Goal: Task Accomplishment & Management: Manage account settings

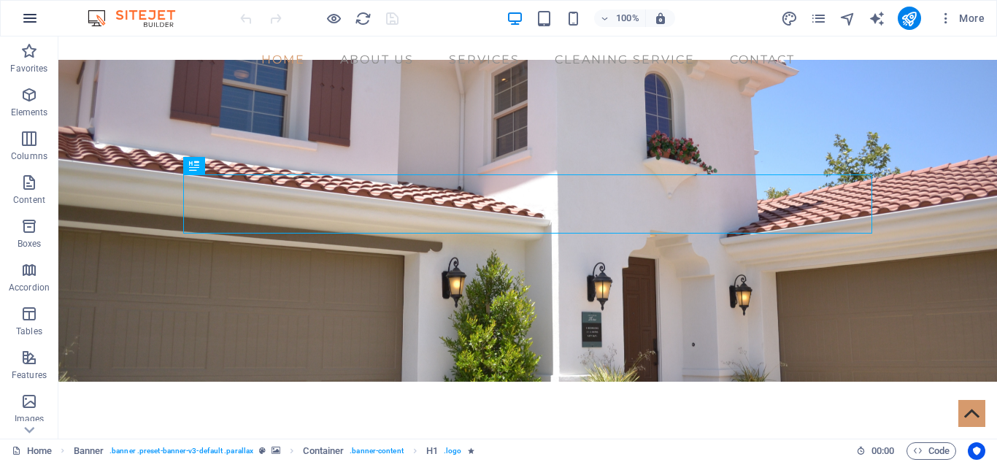
click at [23, 20] on icon "button" at bounding box center [30, 18] width 18 height 18
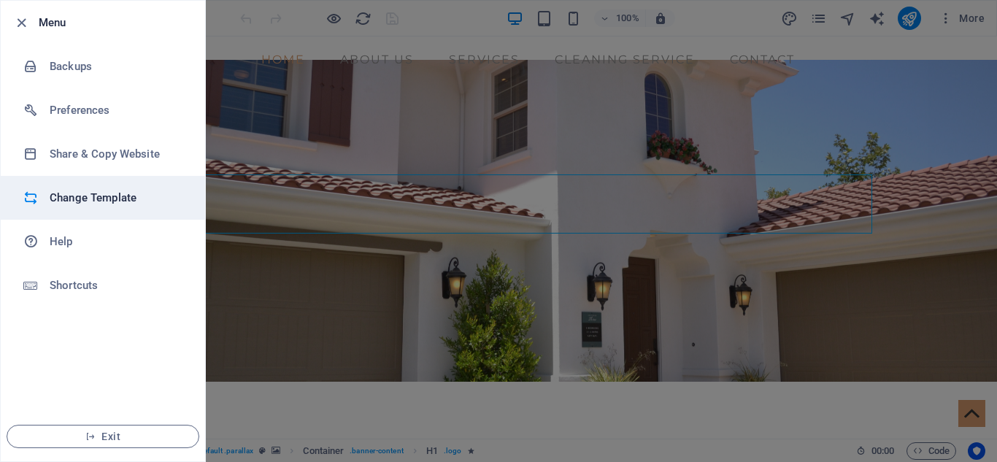
click at [100, 199] on h6 "Change Template" at bounding box center [117, 198] width 135 height 18
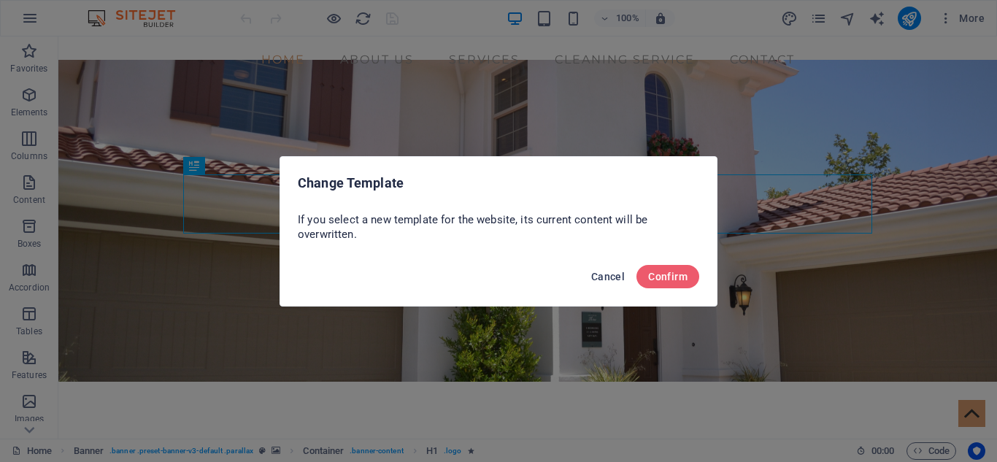
click at [602, 275] on span "Cancel" at bounding box center [608, 277] width 34 height 12
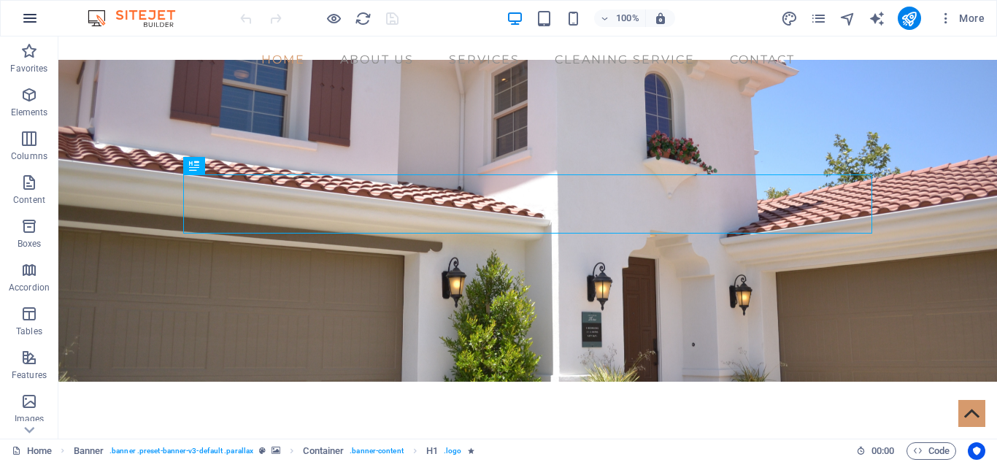
click at [28, 8] on button "button" at bounding box center [29, 18] width 35 height 35
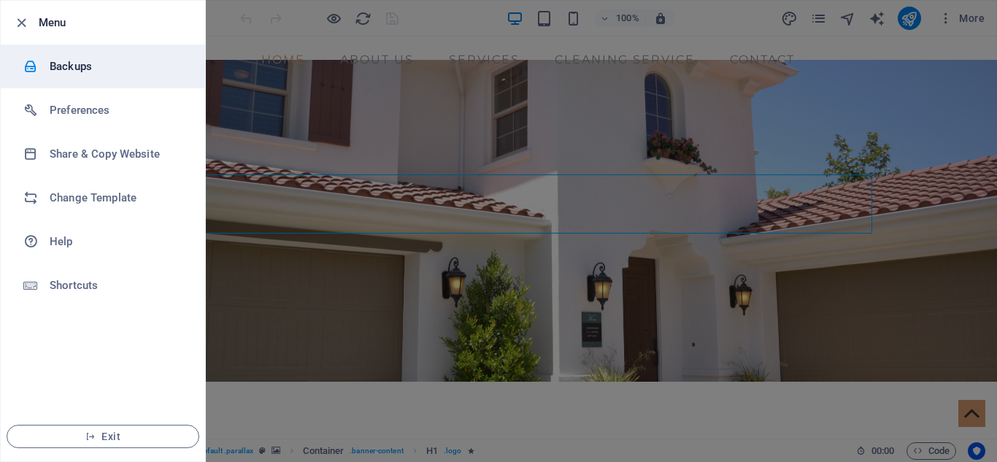
click at [68, 60] on h6 "Backups" at bounding box center [117, 67] width 135 height 18
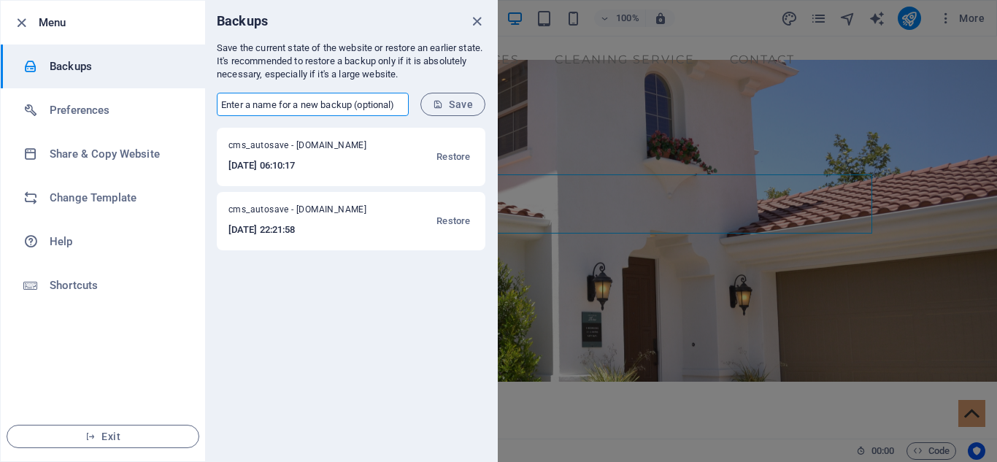
click at [301, 104] on input "text" at bounding box center [313, 104] width 192 height 23
click at [442, 107] on icon "submit" at bounding box center [438, 104] width 10 height 10
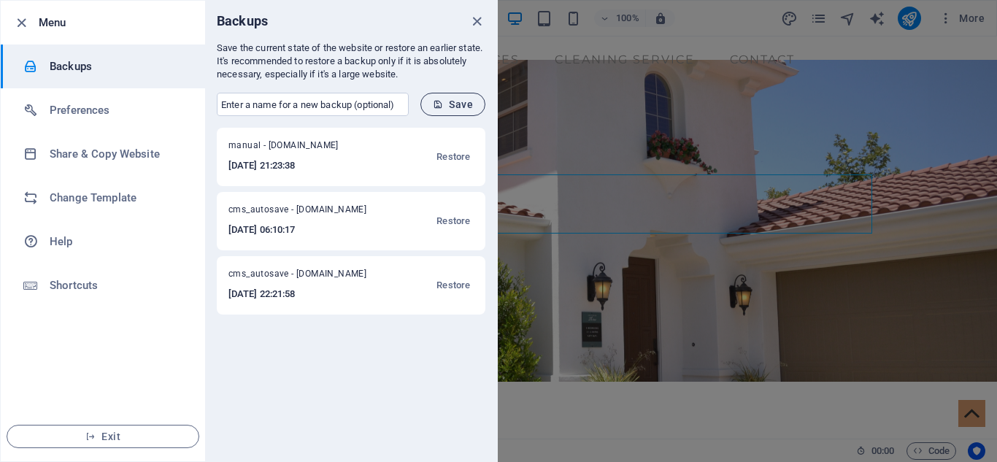
click at [442, 107] on icon "submit" at bounding box center [438, 104] width 10 height 10
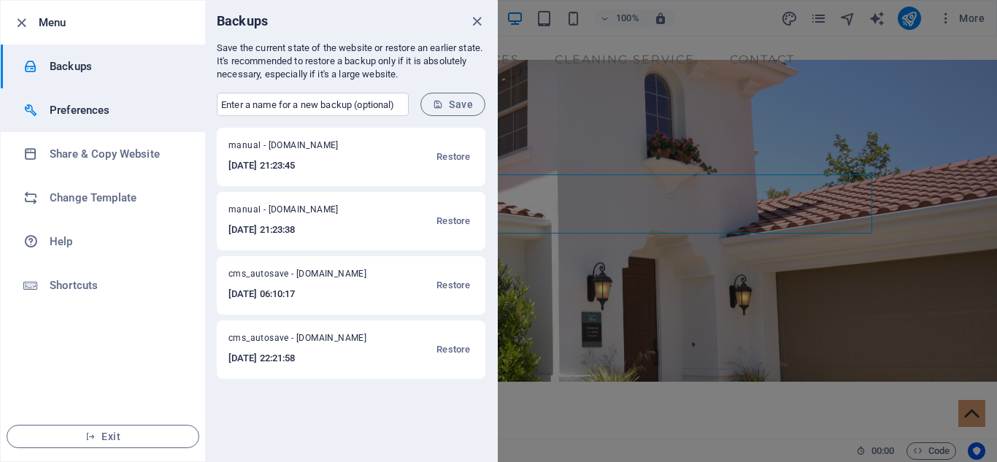
click at [79, 123] on li "Preferences" at bounding box center [103, 110] width 204 height 44
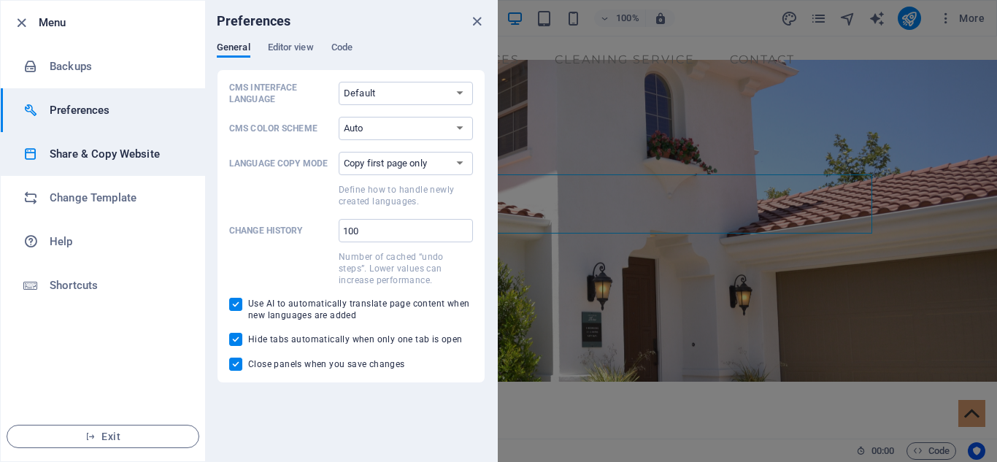
click at [83, 160] on h6 "Share & Copy Website" at bounding box center [117, 154] width 135 height 18
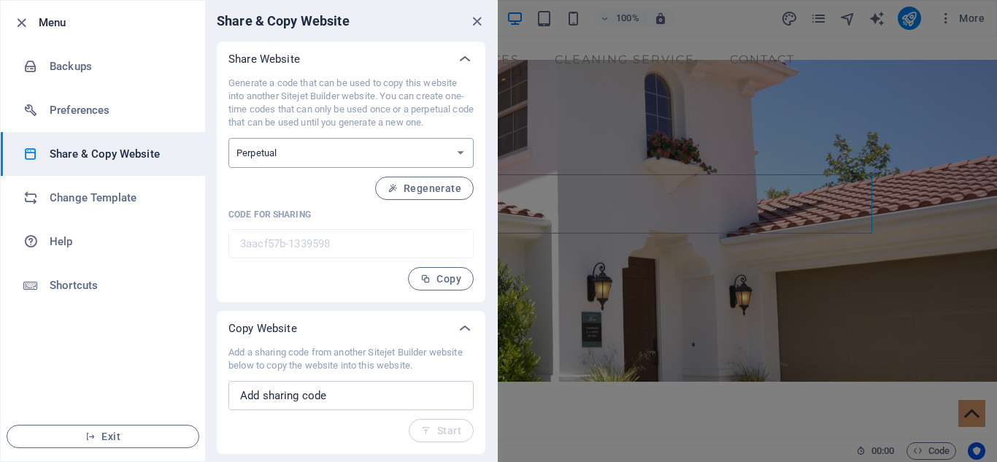
click at [315, 150] on select "One-time Perpetual" at bounding box center [351, 153] width 245 height 30
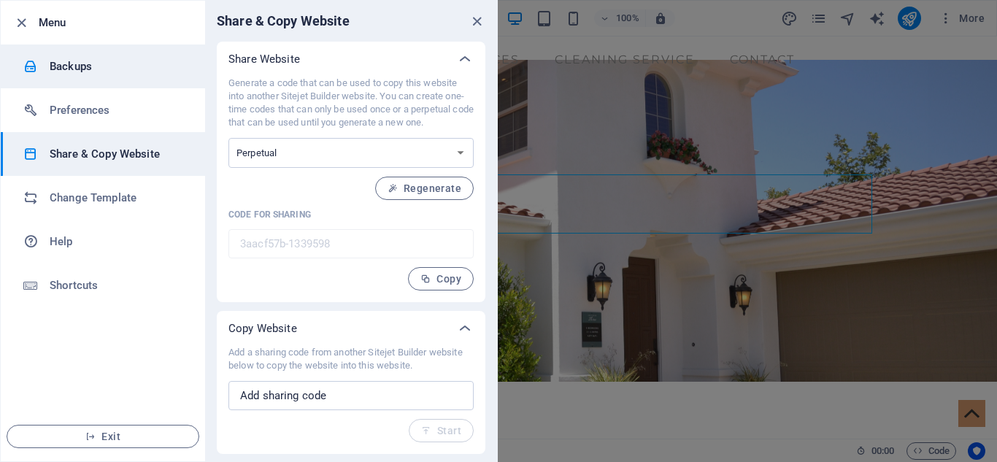
click at [61, 61] on h6 "Backups" at bounding box center [117, 67] width 135 height 18
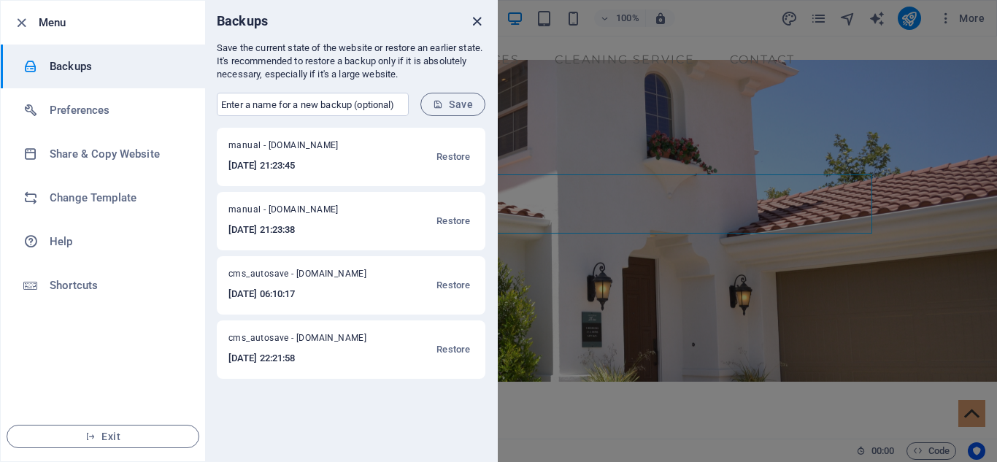
click at [477, 19] on icon "close" at bounding box center [477, 21] width 17 height 17
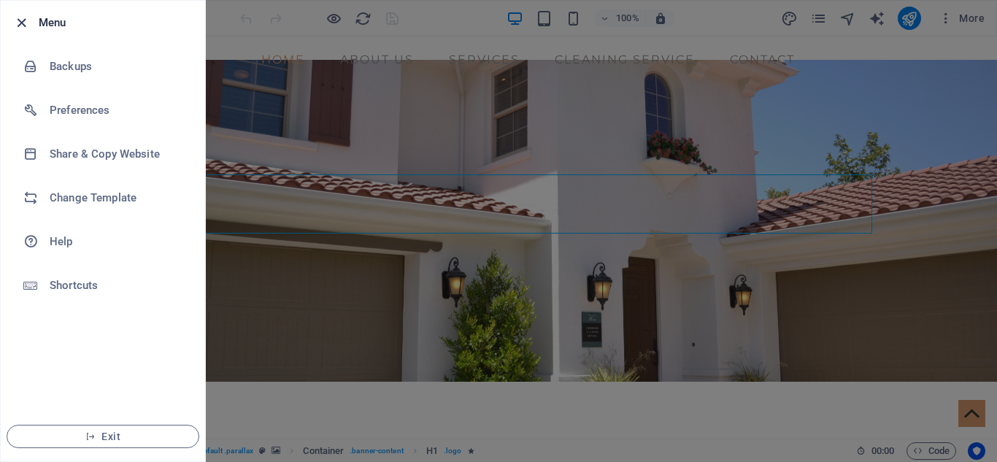
click at [22, 23] on icon "button" at bounding box center [21, 23] width 17 height 17
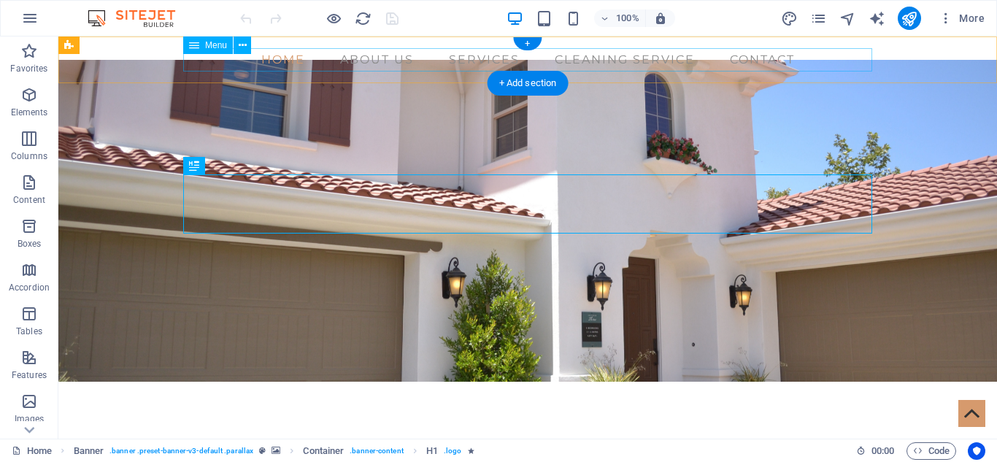
click at [377, 66] on nav "Home About us Services Cleaning service Contact" at bounding box center [527, 59] width 689 height 23
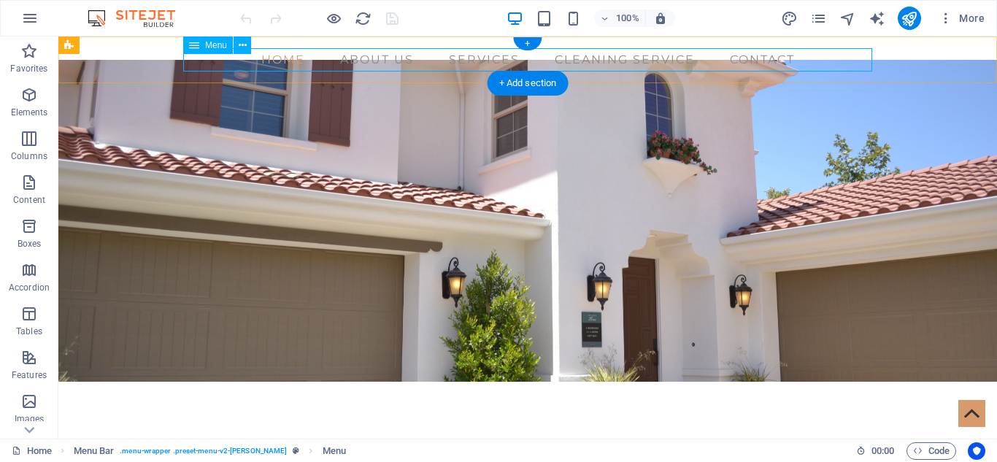
click at [473, 60] on nav "Home About us Services Cleaning service Contact" at bounding box center [527, 59] width 689 height 23
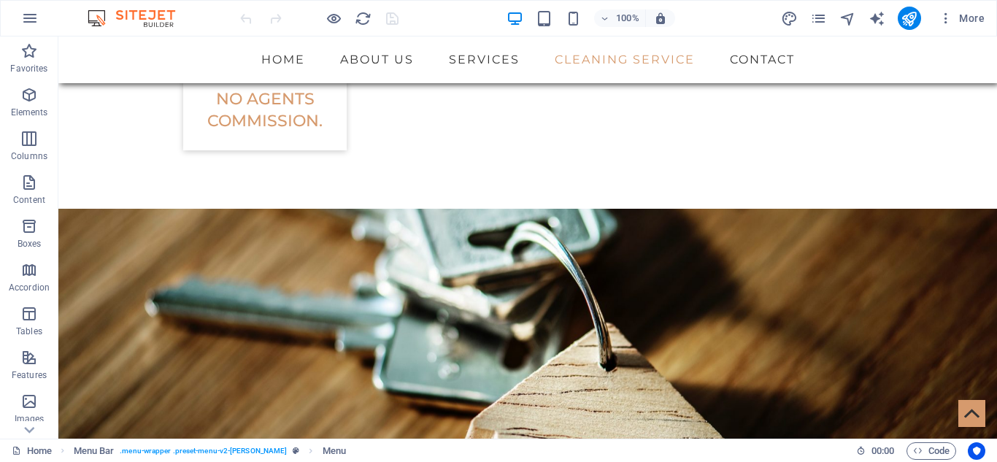
scroll to position [2398, 0]
